Goal: Navigation & Orientation: Find specific page/section

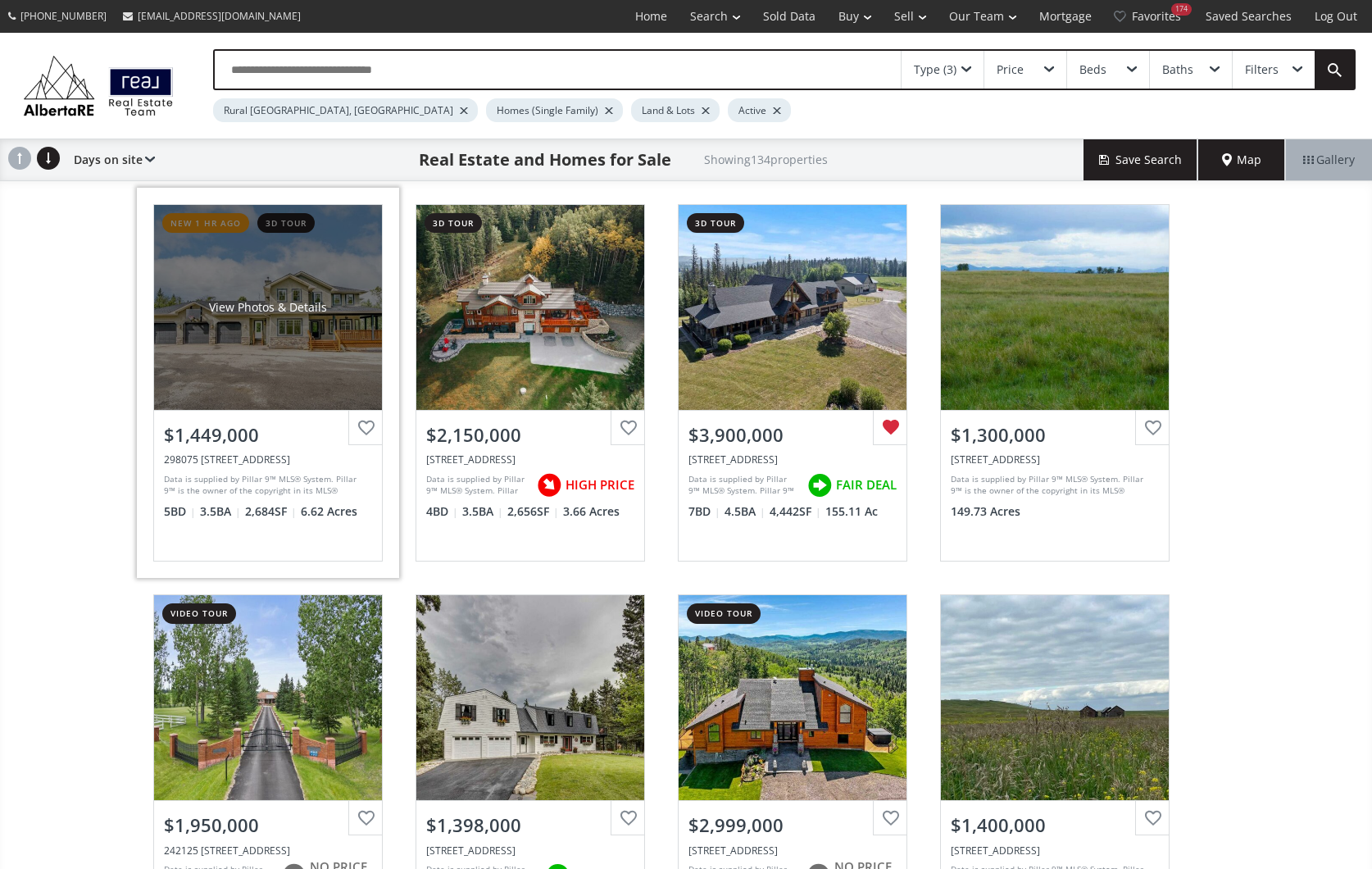
click at [295, 367] on div "View Photos & Details" at bounding box center [268, 306] width 227 height 205
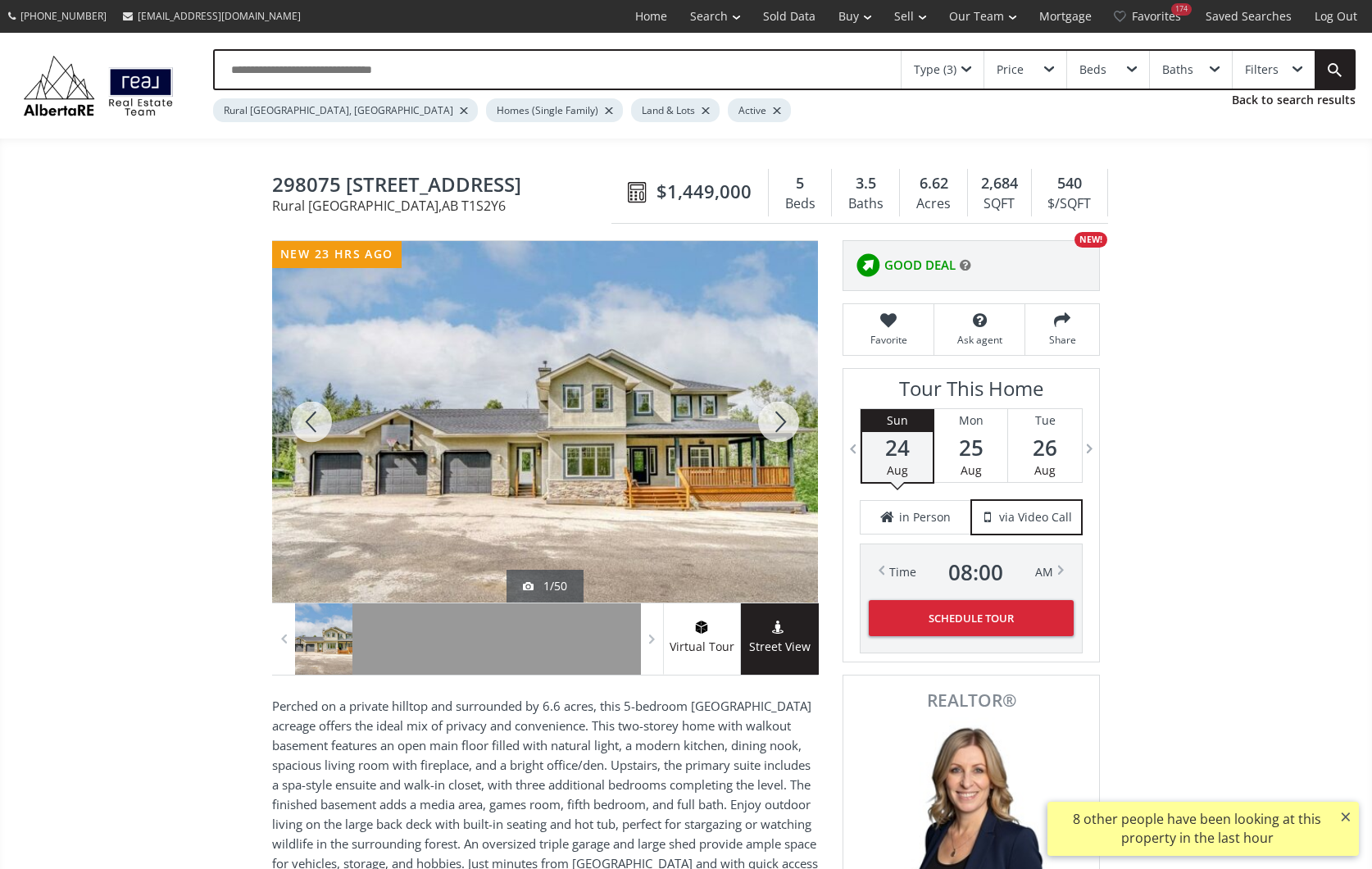
click at [784, 412] on div at bounding box center [779, 422] width 79 height 362
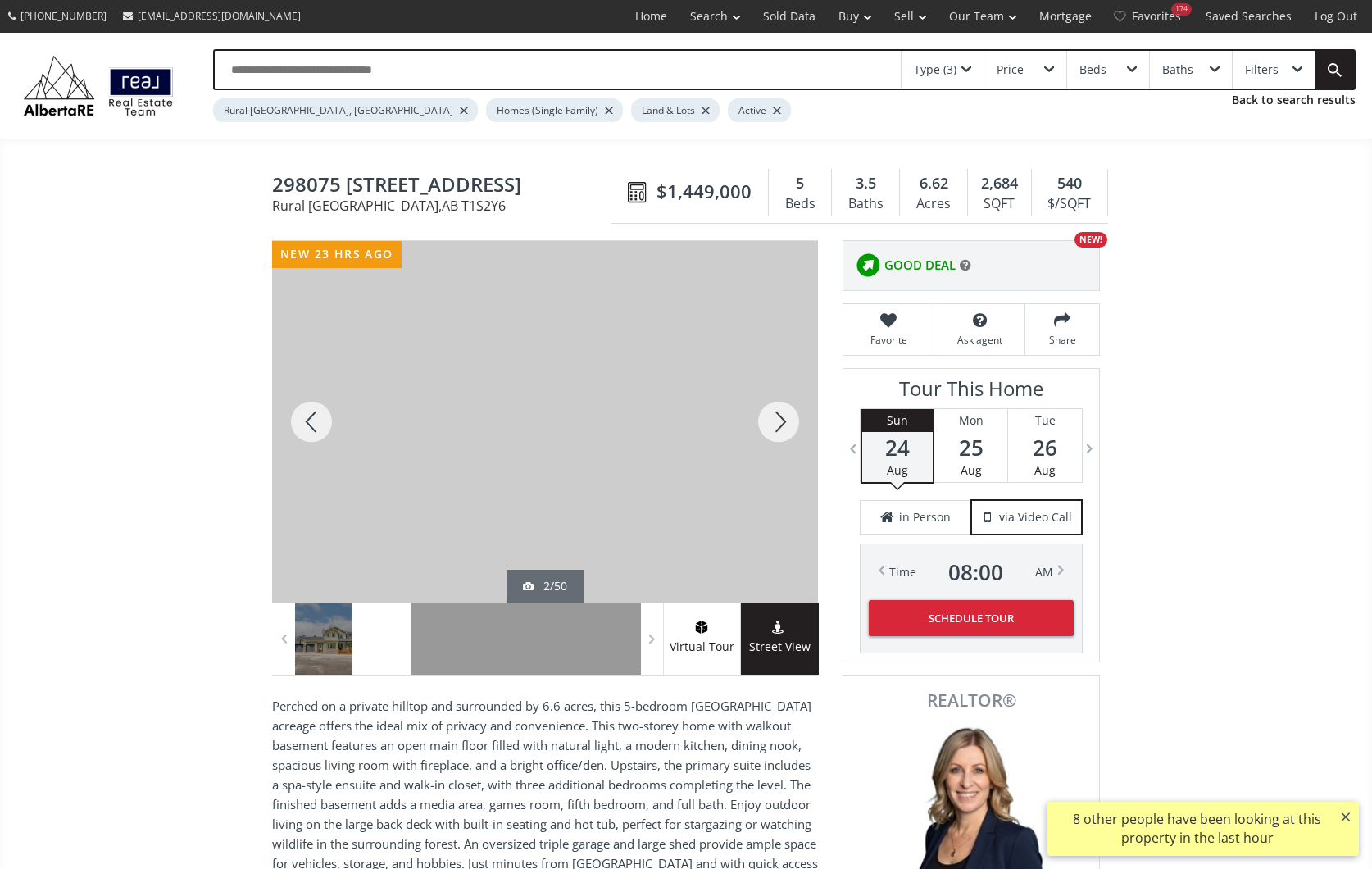
click at [784, 411] on div at bounding box center [779, 422] width 79 height 362
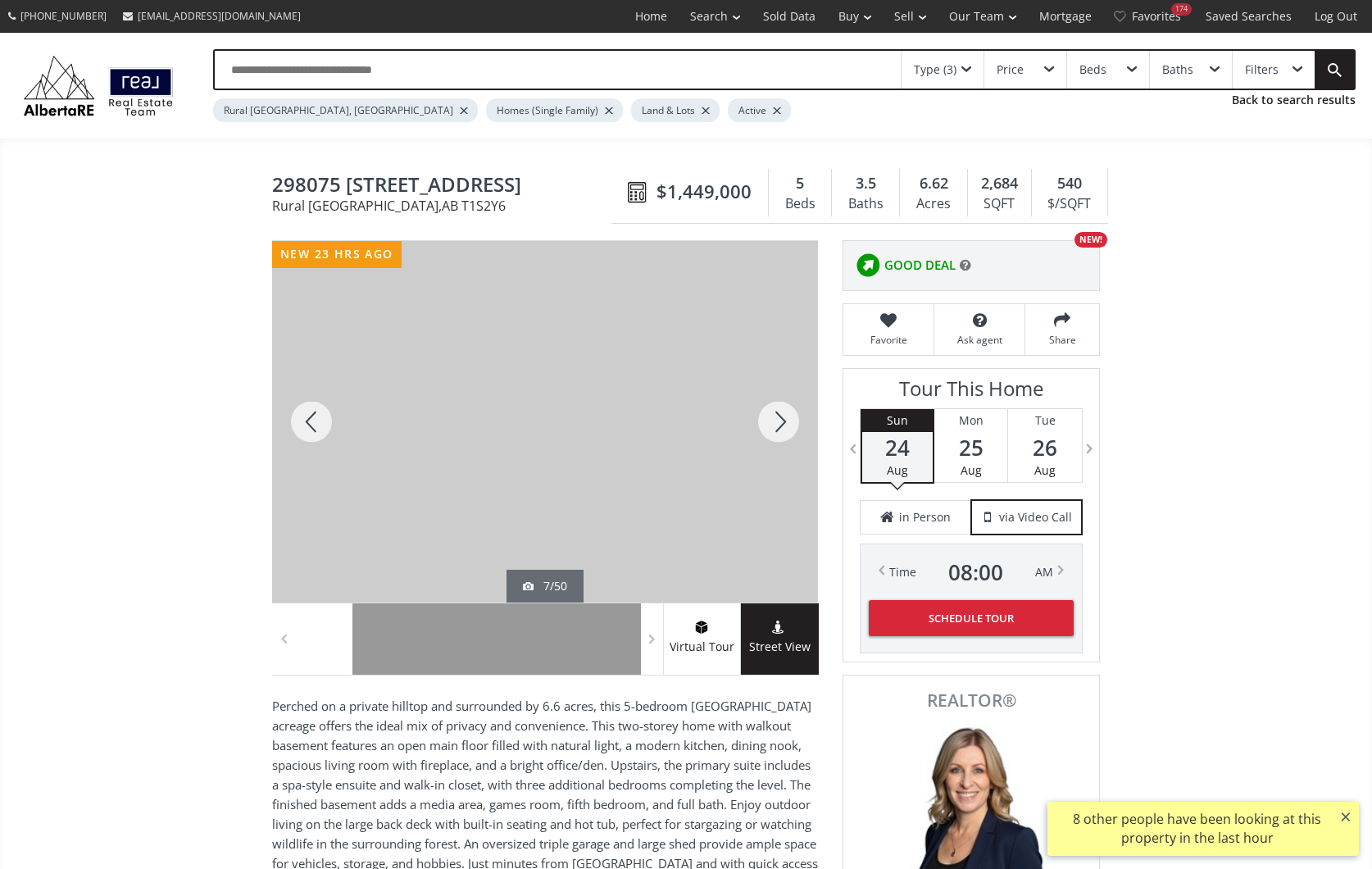
click at [784, 411] on div at bounding box center [779, 422] width 79 height 362
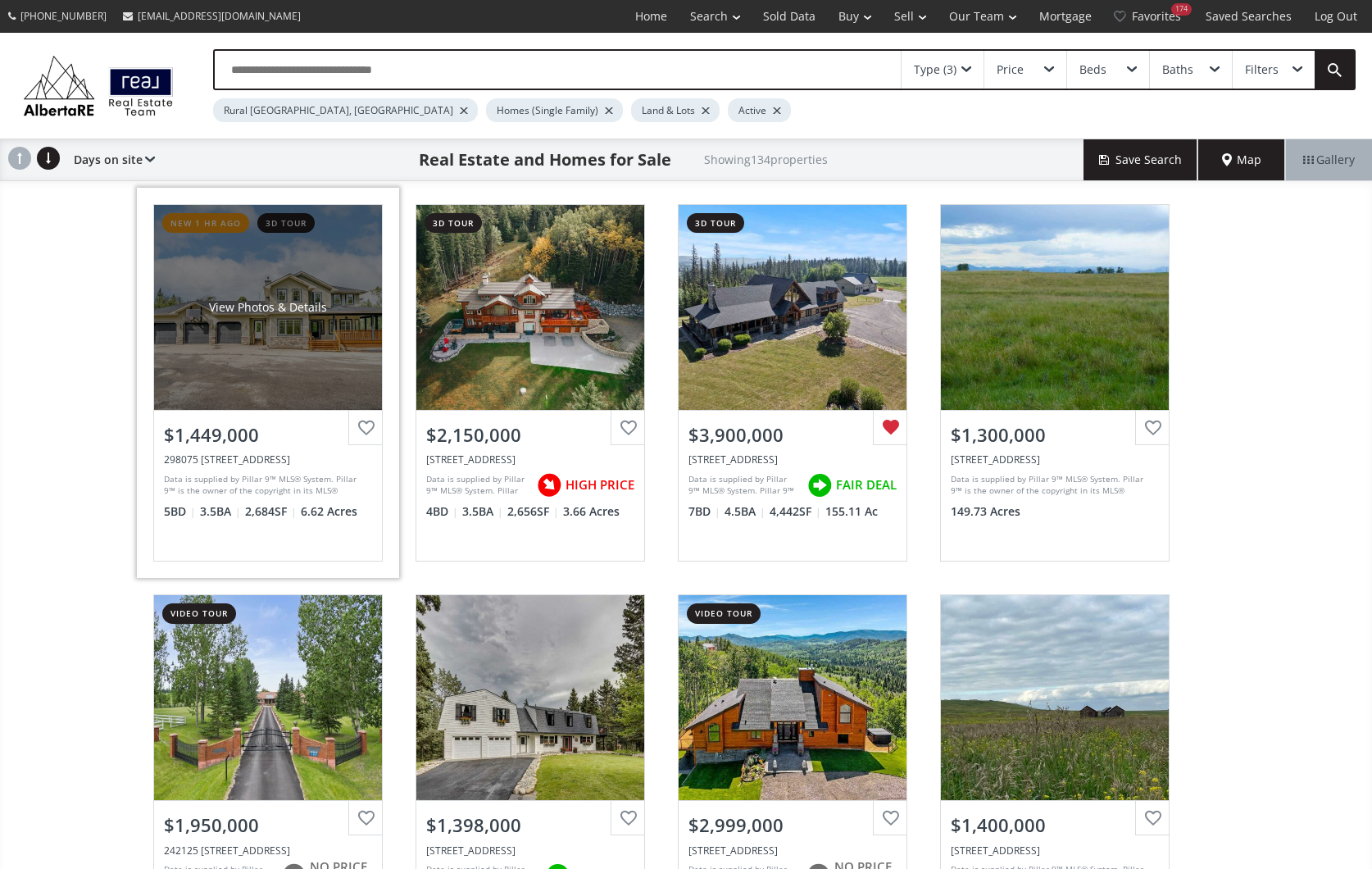
click at [291, 461] on div "298075 [STREET_ADDRESS]" at bounding box center [268, 460] width 209 height 14
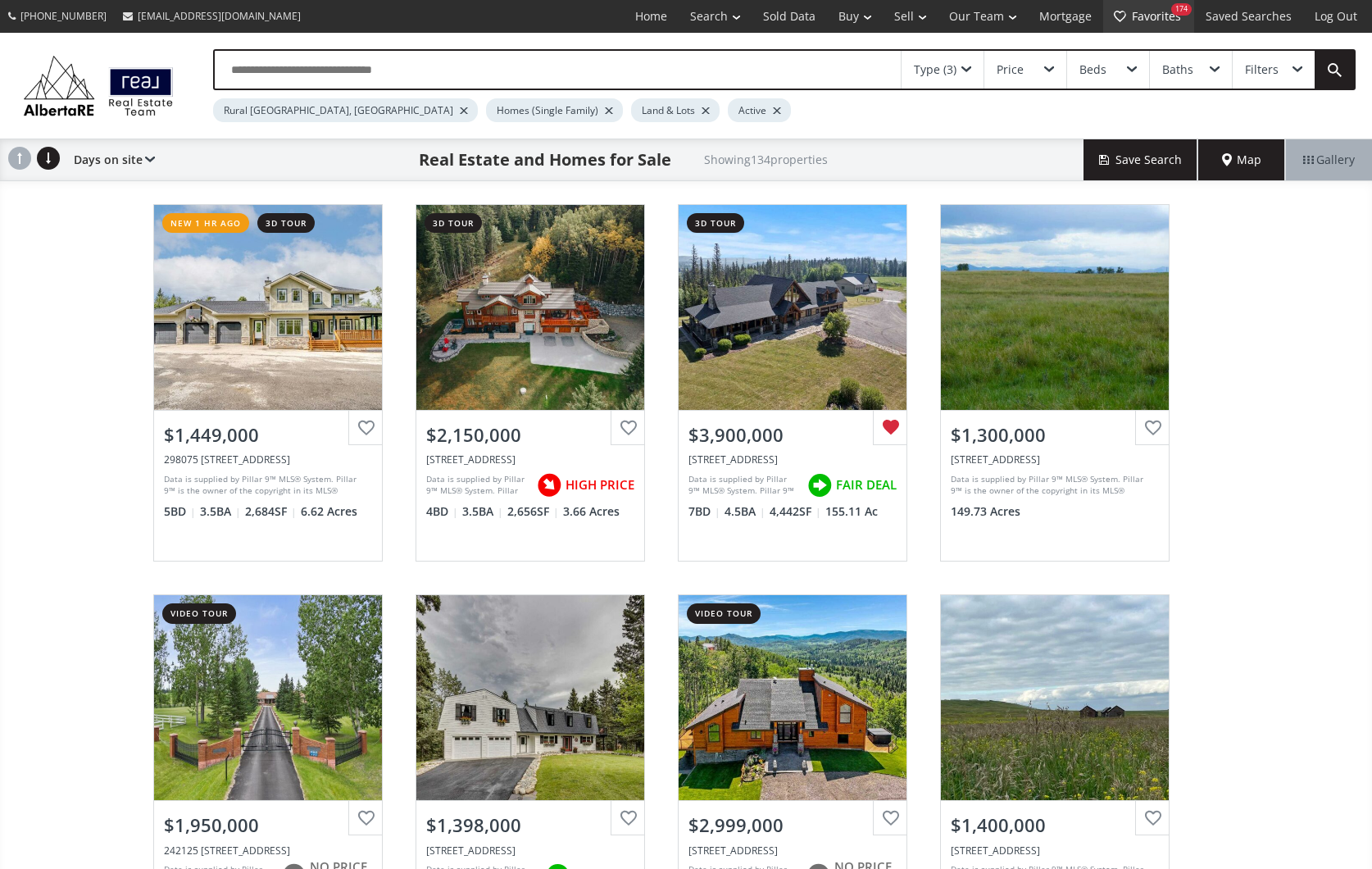
click at [1158, 12] on link "Favorites 174" at bounding box center [1149, 16] width 91 height 33
